Goal: Register for event/course

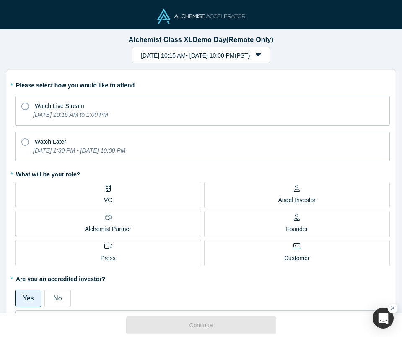
click at [233, 118] on label "Watch Live Stream [DATE] 10:15 AM to 1:00 PM" at bounding box center [202, 111] width 375 height 30
click at [0, 0] on input "Watch Live Stream [DATE] 10:15 AM to 1:00 PM" at bounding box center [0, 0] width 0 height 0
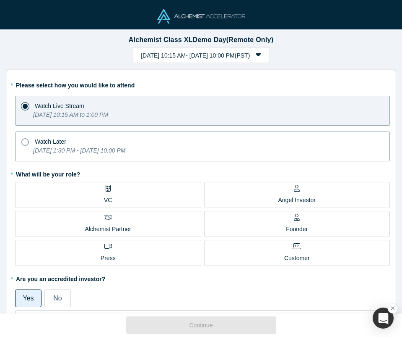
click at [125, 155] on div "[DATE] 1:30 PM - [DATE] 10:00 PM" at bounding box center [79, 152] width 92 height 12
click at [0, 0] on input "Watch Later [DATE] 1:30 PM - [DATE] 10:00 PM" at bounding box center [0, 0] width 0 height 0
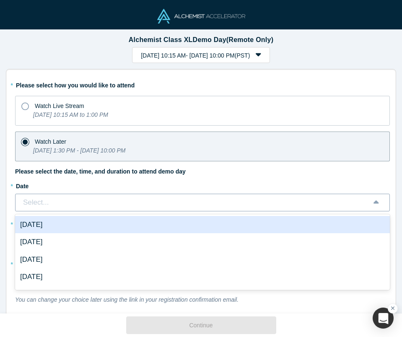
click at [181, 203] on div "Select..." at bounding box center [193, 202] width 342 height 11
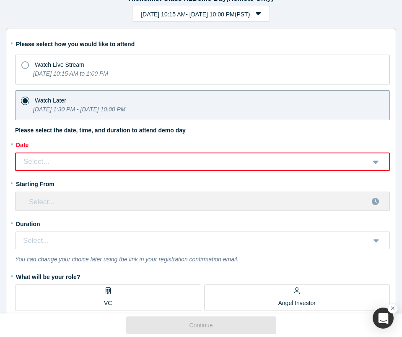
scroll to position [75, 0]
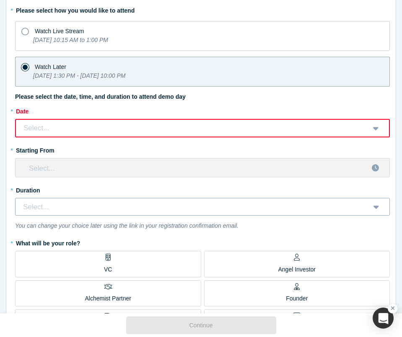
click at [240, 202] on div "Select..." at bounding box center [193, 206] width 342 height 11
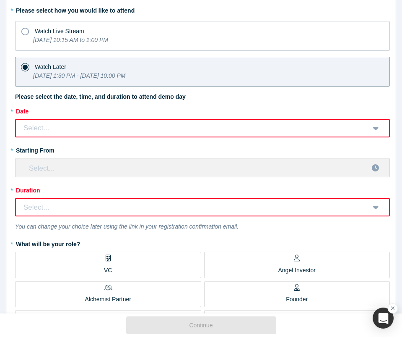
click at [240, 189] on label "* Duration" at bounding box center [202, 189] width 375 height 12
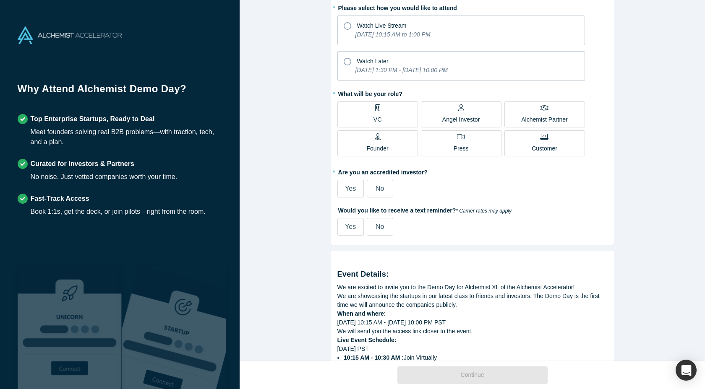
scroll to position [0, 0]
